Goal: Navigation & Orientation: Find specific page/section

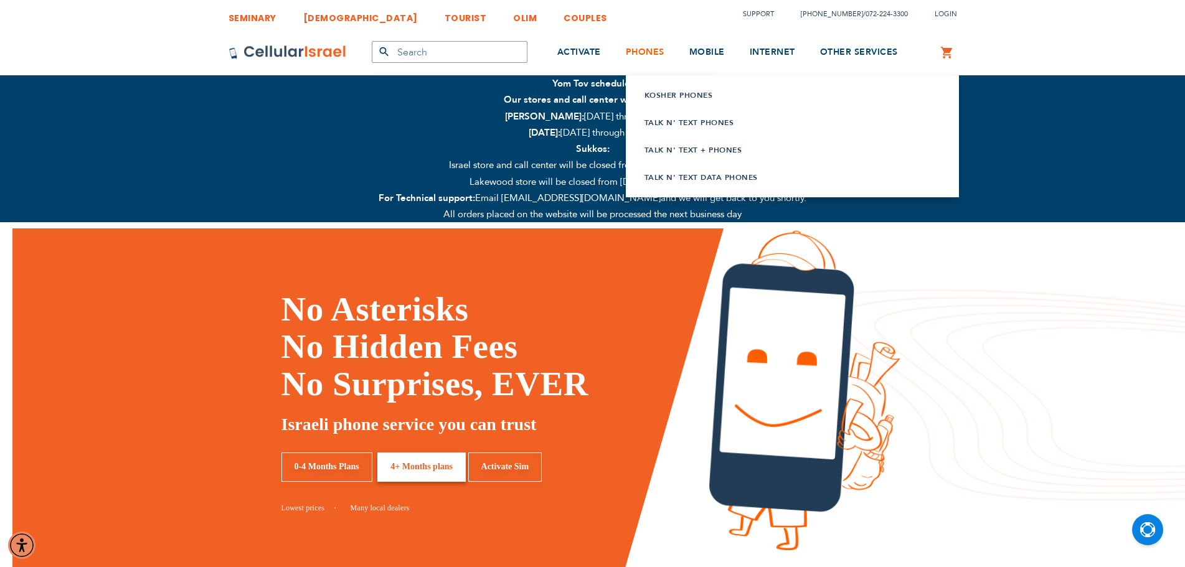
click at [637, 47] on span "PHONES" at bounding box center [645, 52] width 39 height 12
click at [643, 51] on span "PHONES" at bounding box center [645, 52] width 39 height 12
click at [686, 174] on link "Talk n' Text Data Phones" at bounding box center [777, 177] width 265 height 12
